Goal: Task Accomplishment & Management: Use online tool/utility

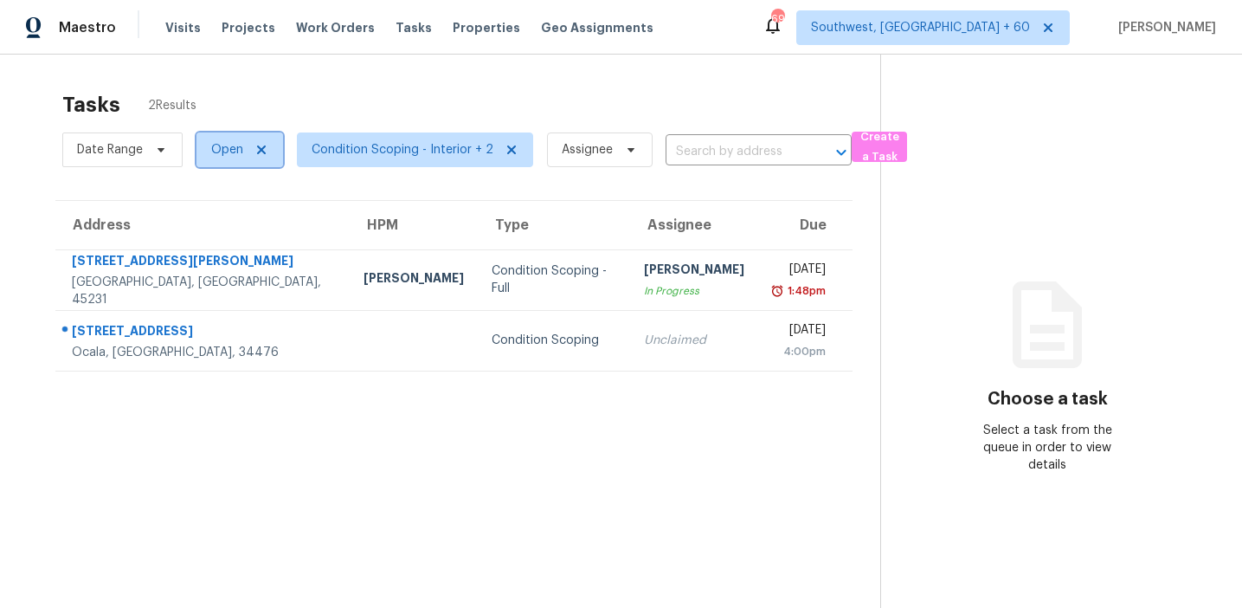
click at [234, 147] on span "Open" at bounding box center [227, 149] width 32 height 17
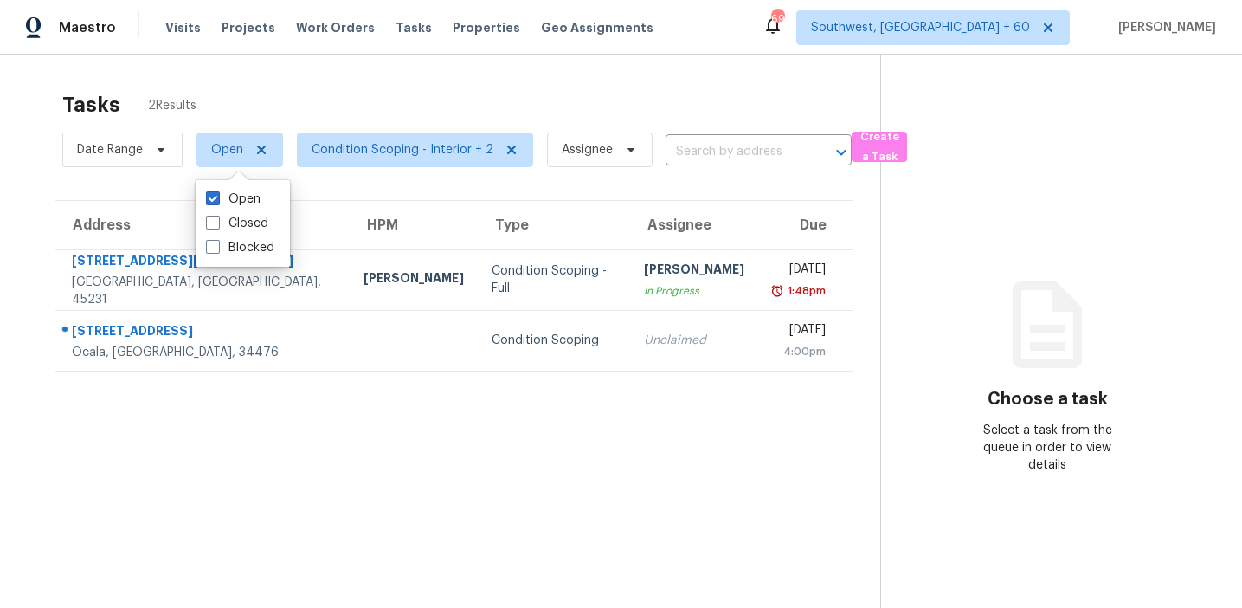
click at [376, 85] on div "Tasks 2 Results" at bounding box center [471, 104] width 818 height 45
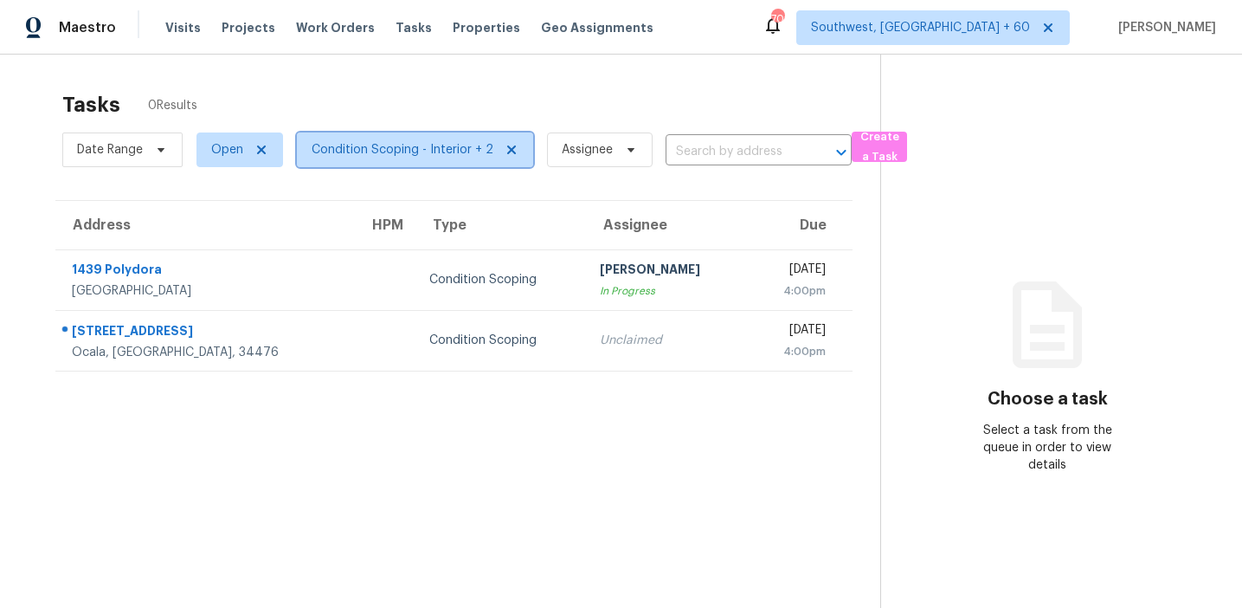
click at [383, 156] on span "Condition Scoping - Interior + 2" at bounding box center [403, 149] width 182 height 17
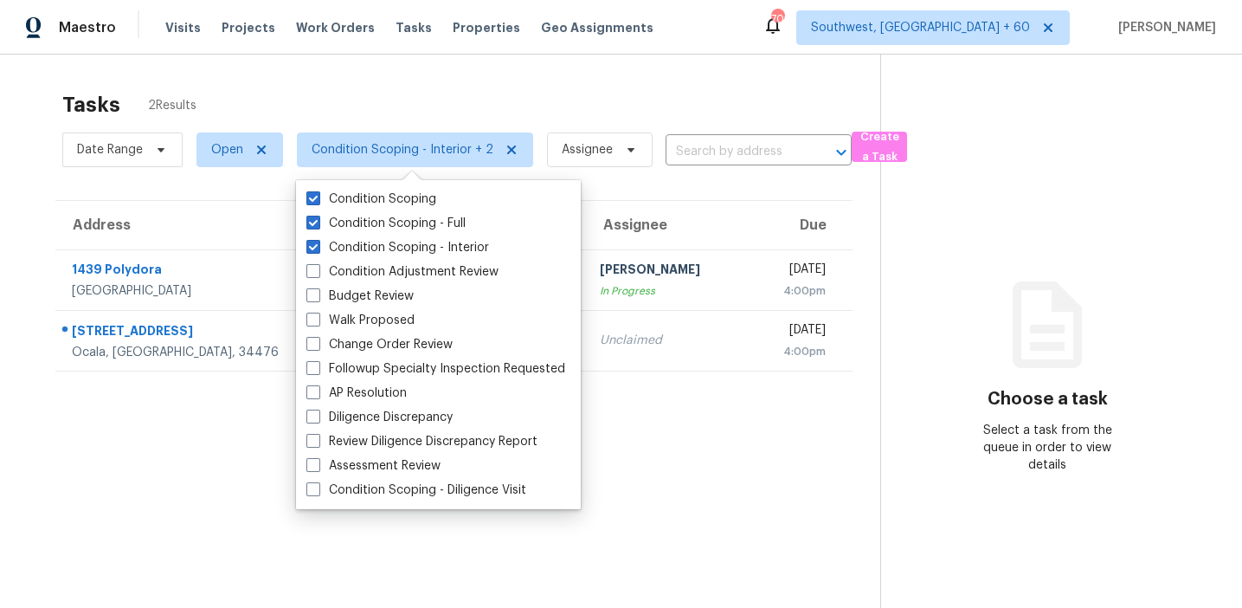
click at [213, 468] on section "Tasks 2 Results Date Range Open Condition Scoping - Interior + 2 Assignee ​ Cre…" at bounding box center [454, 372] width 853 height 580
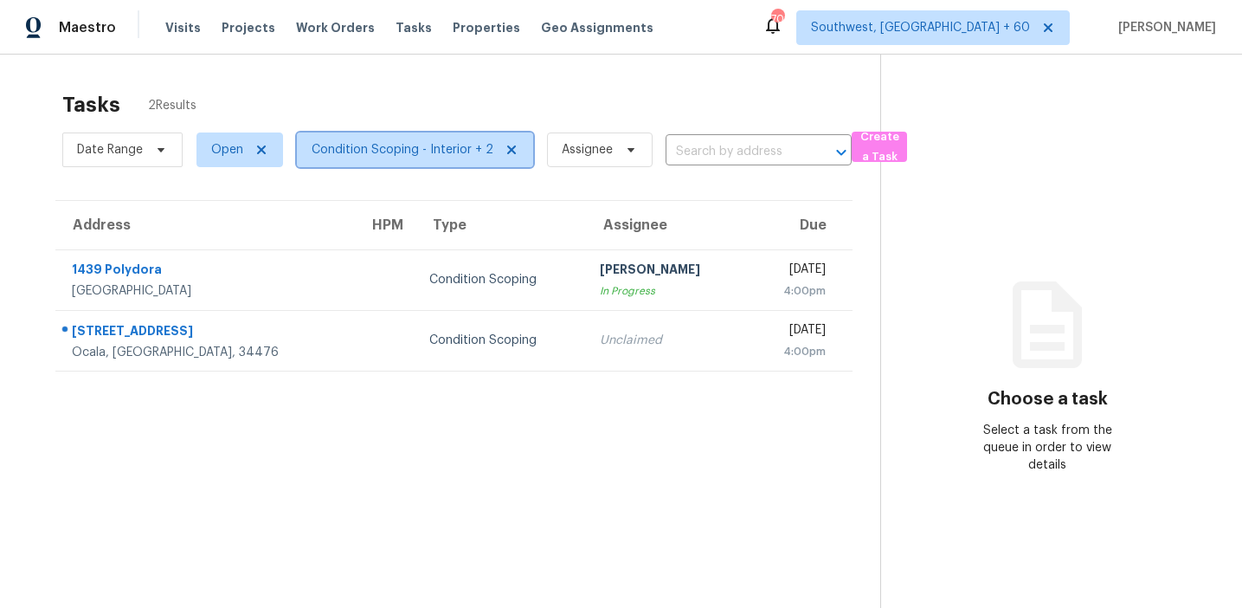
click at [351, 143] on span "Condition Scoping - Interior + 2" at bounding box center [403, 149] width 182 height 17
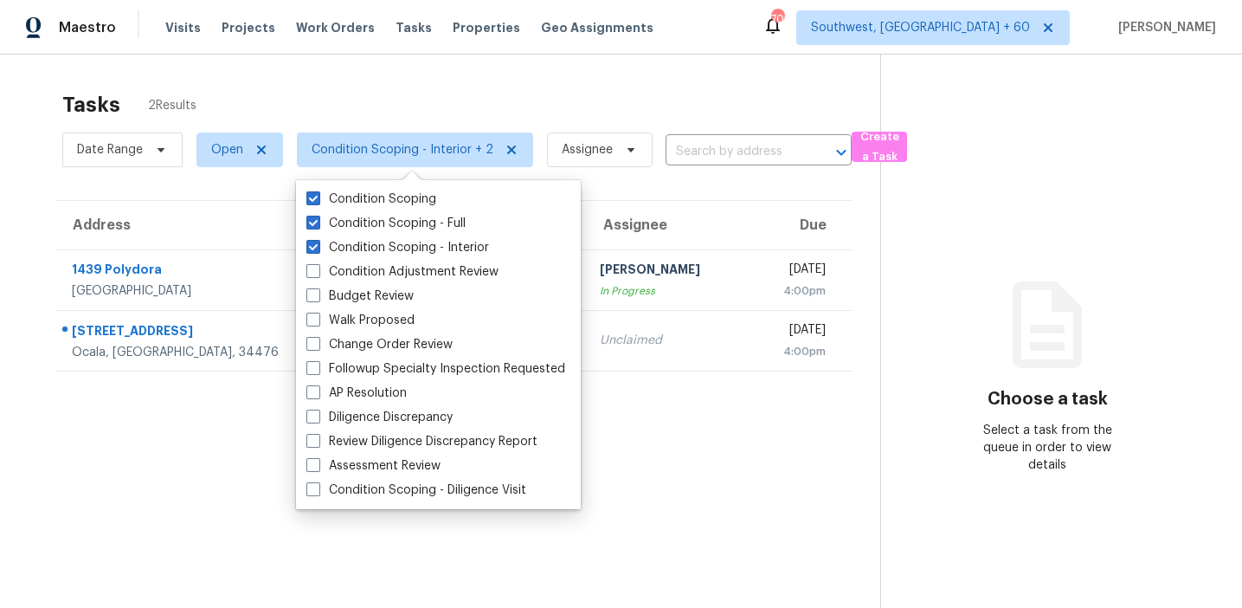
click at [316, 68] on div "Tasks 2 Results Date Range Open Condition Scoping - Interior + 2 Assignee ​ Cre…" at bounding box center [621, 359] width 1242 height 608
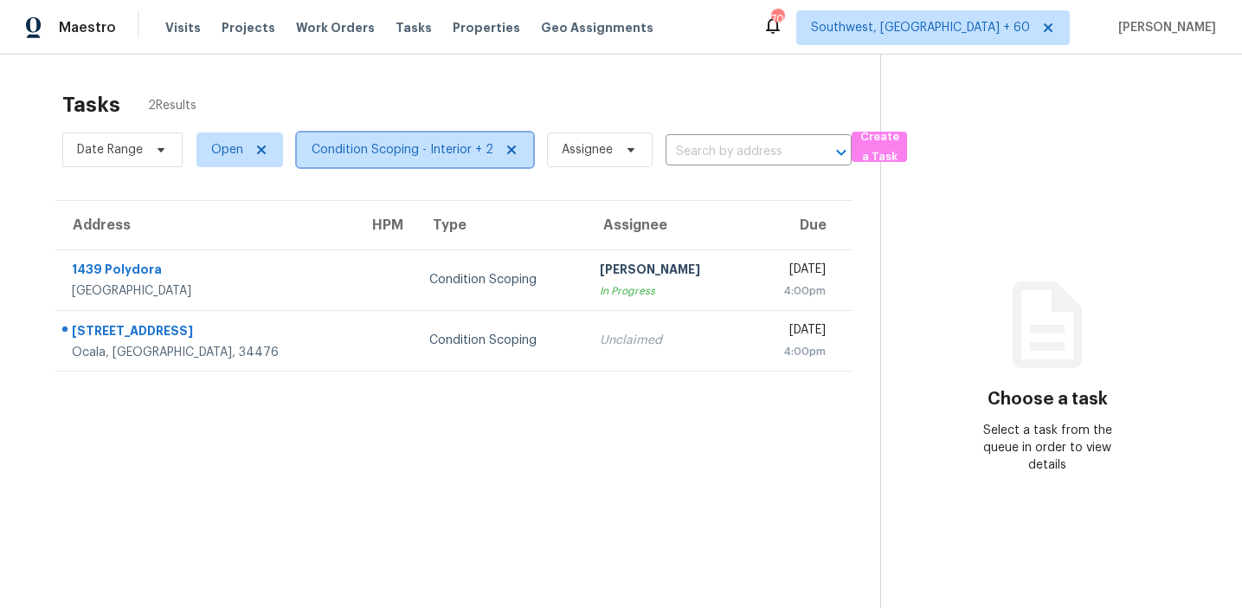
click at [373, 162] on span "Condition Scoping - Interior + 2" at bounding box center [415, 149] width 236 height 35
click at [229, 144] on span "Open" at bounding box center [227, 149] width 32 height 17
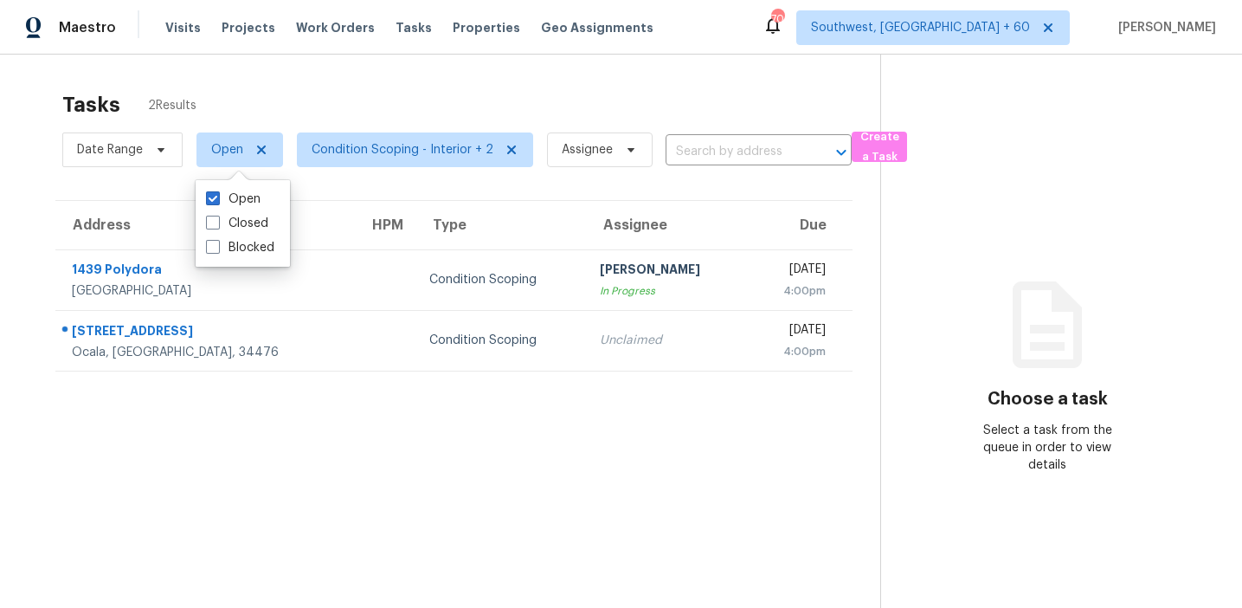
click at [336, 101] on div "Tasks 2 Results" at bounding box center [471, 104] width 818 height 45
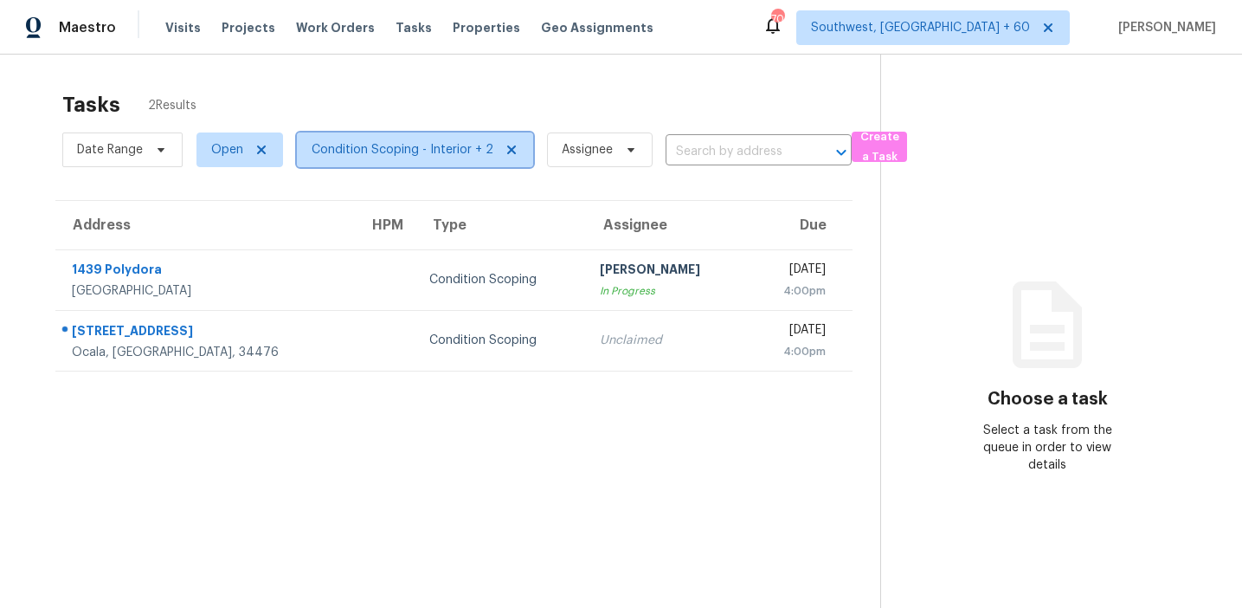
click at [364, 151] on span "Condition Scoping - Interior + 2" at bounding box center [403, 149] width 182 height 17
click at [578, 100] on div "Tasks 2 Results" at bounding box center [471, 104] width 818 height 45
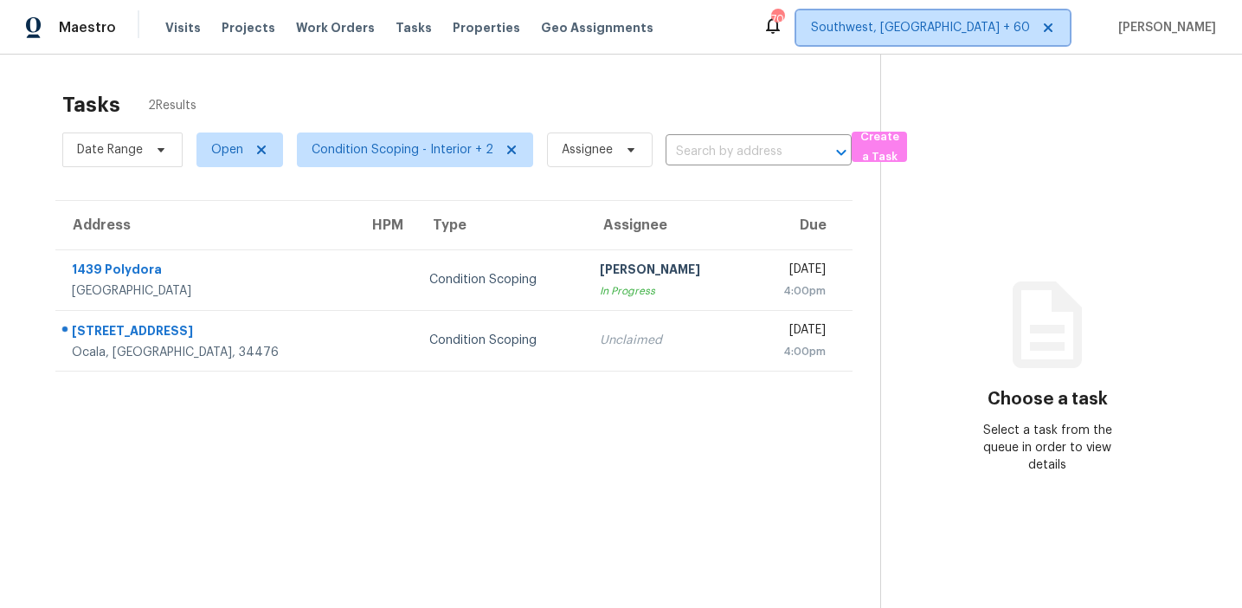
click at [972, 32] on span "Southwest, FL + 60" at bounding box center [920, 27] width 219 height 17
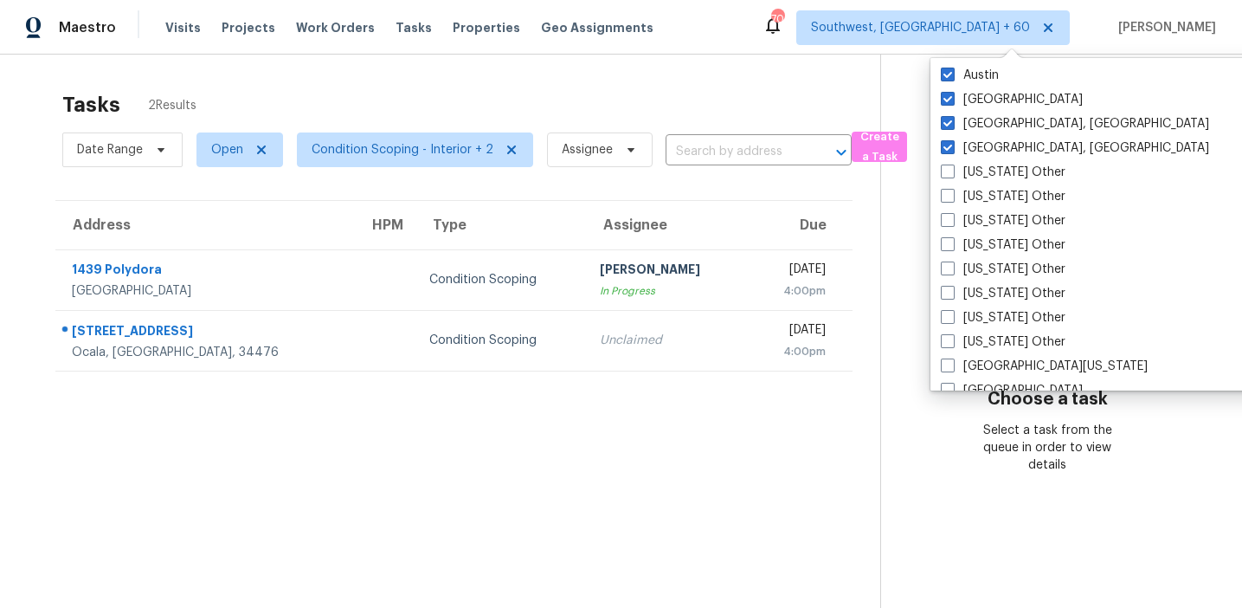
scroll to position [1403, 0]
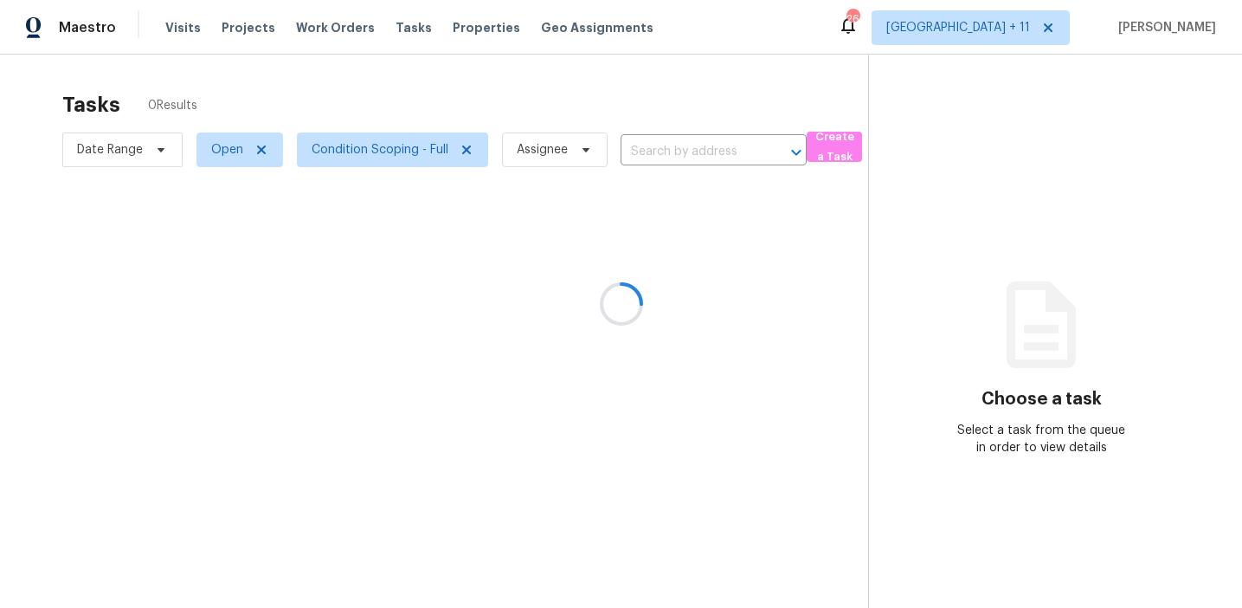
click at [1019, 26] on div at bounding box center [621, 304] width 1242 height 608
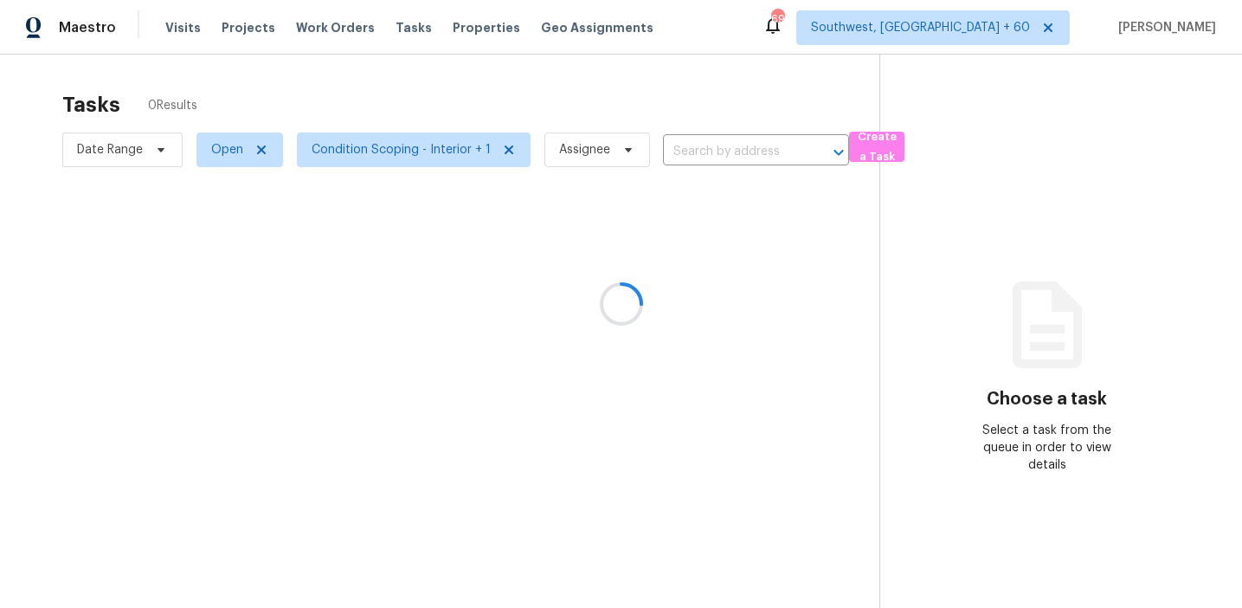
click at [215, 155] on div at bounding box center [621, 304] width 1242 height 608
click at [380, 157] on span "Condition Scoping - Interior + 1" at bounding box center [401, 149] width 179 height 17
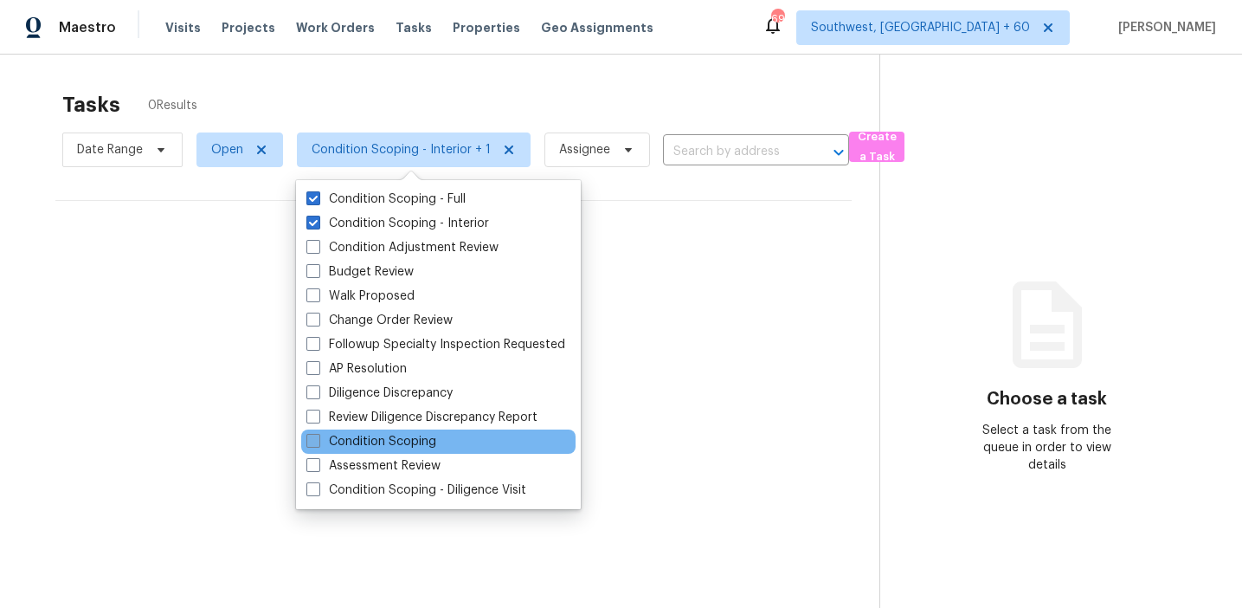
click at [403, 446] on label "Condition Scoping" at bounding box center [371, 441] width 130 height 17
click at [318, 444] on input "Condition Scoping" at bounding box center [311, 438] width 11 height 11
checkbox input "true"
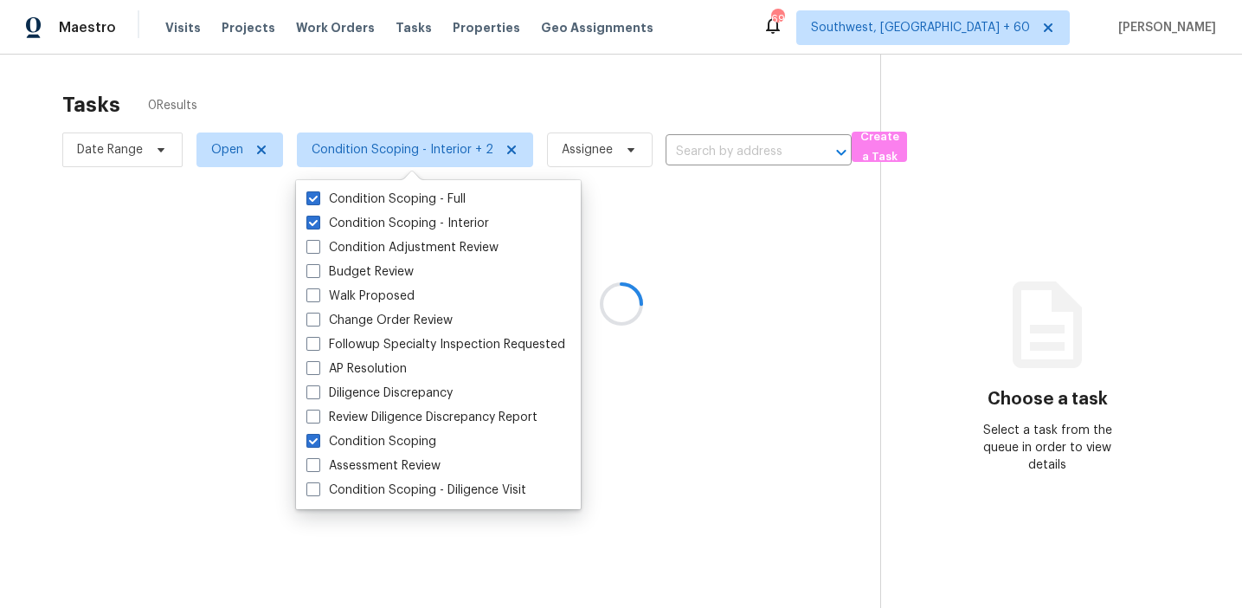
click at [486, 93] on div at bounding box center [621, 304] width 1242 height 608
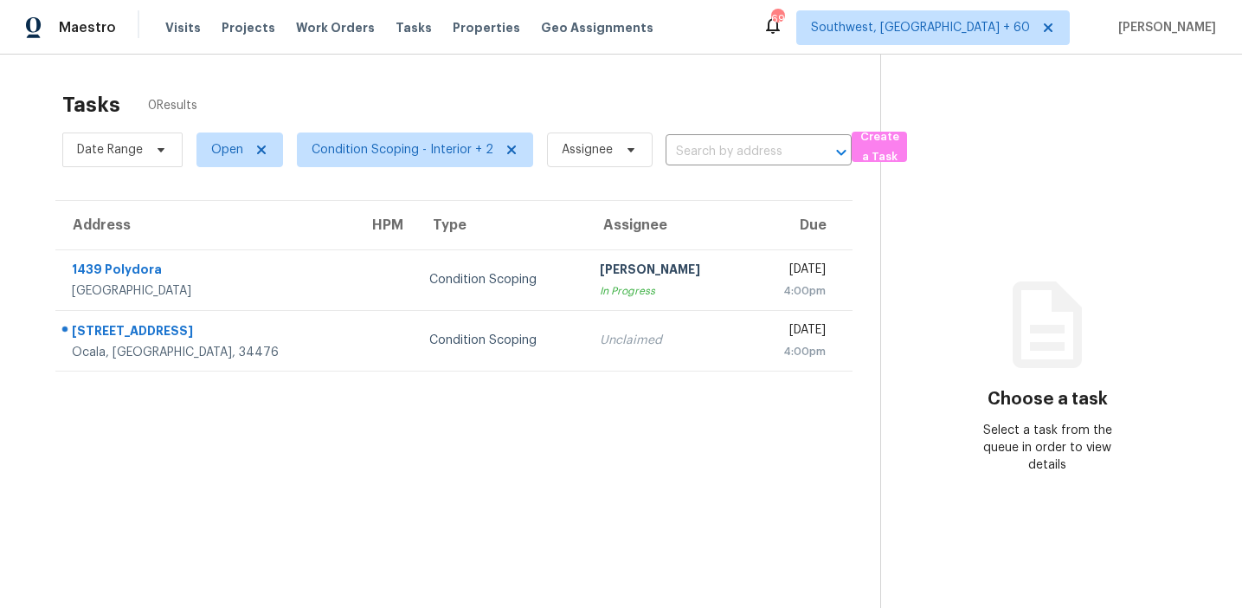
click at [486, 93] on div "Tasks 0 Results" at bounding box center [471, 104] width 818 height 45
click at [486, 93] on div "Tasks 2 Results" at bounding box center [471, 104] width 818 height 45
click at [370, 169] on span "Condition Scoping - Interior + 2" at bounding box center [408, 149] width 250 height 45
click at [375, 159] on span "Condition Scoping - Interior + 2" at bounding box center [415, 149] width 236 height 35
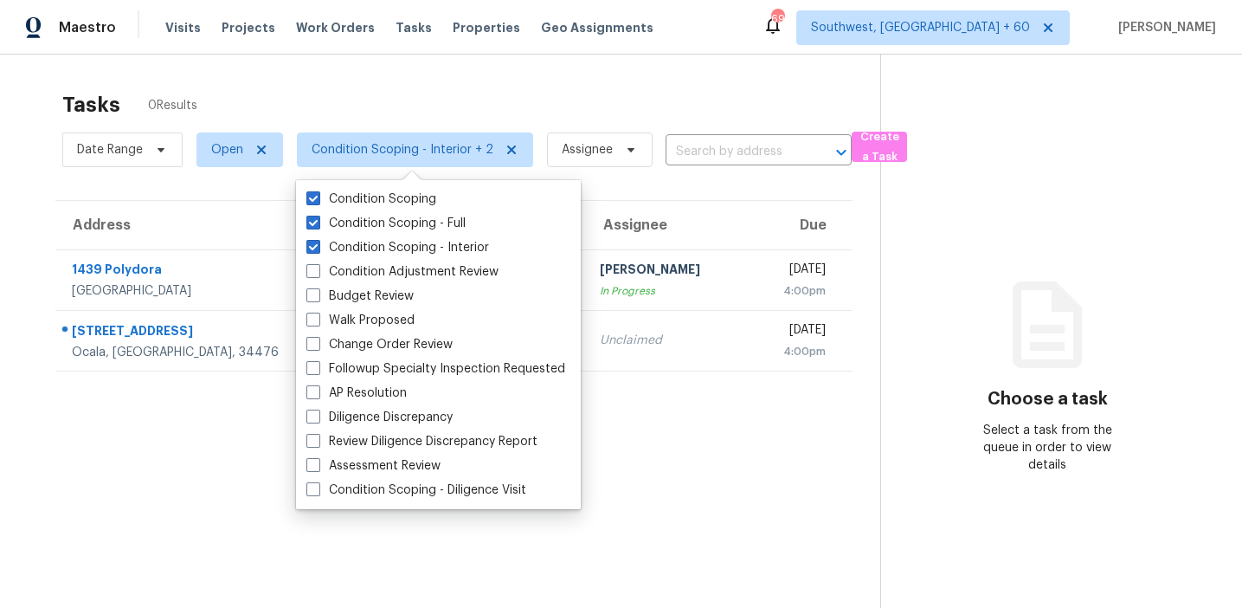
click at [383, 74] on div "Tasks 0 Results Date Range Open Condition Scoping - Interior + 2 Assignee ​ Cre…" at bounding box center [621, 359] width 1242 height 608
